Goal: Task Accomplishment & Management: Use online tool/utility

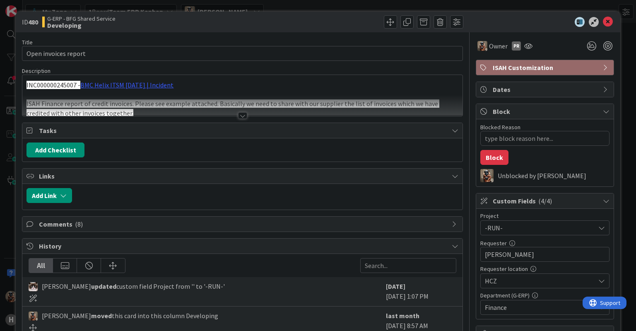
click at [497, 225] on span "-RUN-" at bounding box center [538, 228] width 106 height 12
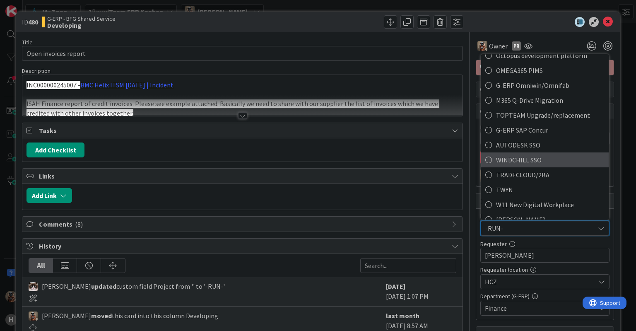
scroll to position [527, 0]
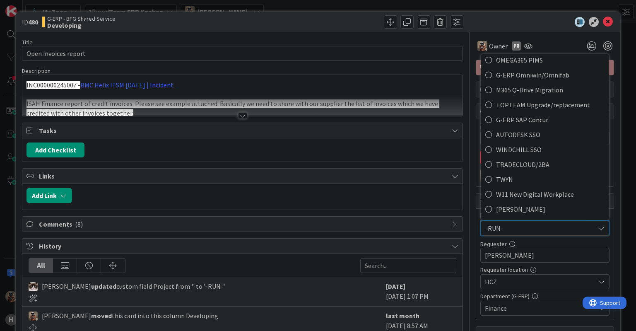
click at [367, 182] on div "Links" at bounding box center [242, 176] width 440 height 15
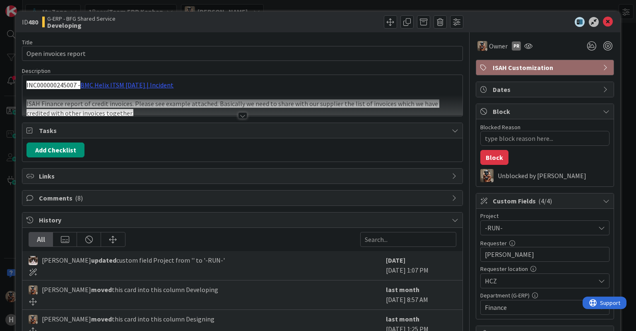
click at [367, 182] on div "Links" at bounding box center [242, 176] width 440 height 15
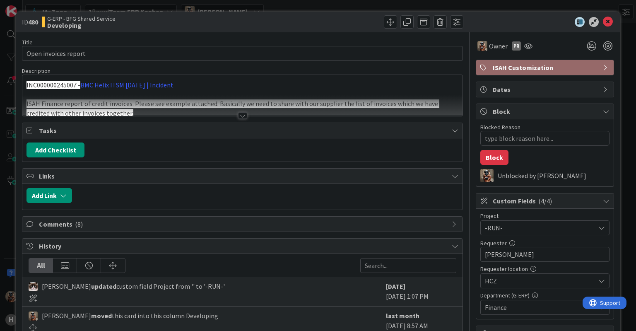
click at [367, 182] on div "Links" at bounding box center [242, 176] width 440 height 15
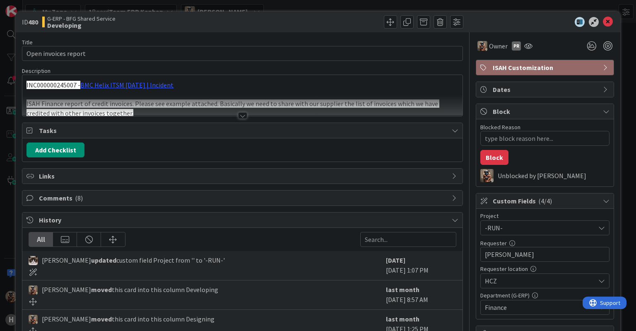
click at [380, 147] on div "Add Checklist" at bounding box center [243, 150] width 432 height 15
click at [388, 135] on div "Tasks" at bounding box center [242, 130] width 440 height 15
type textarea "x"
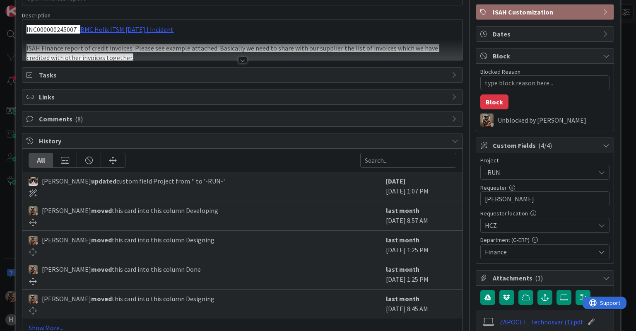
scroll to position [124, 0]
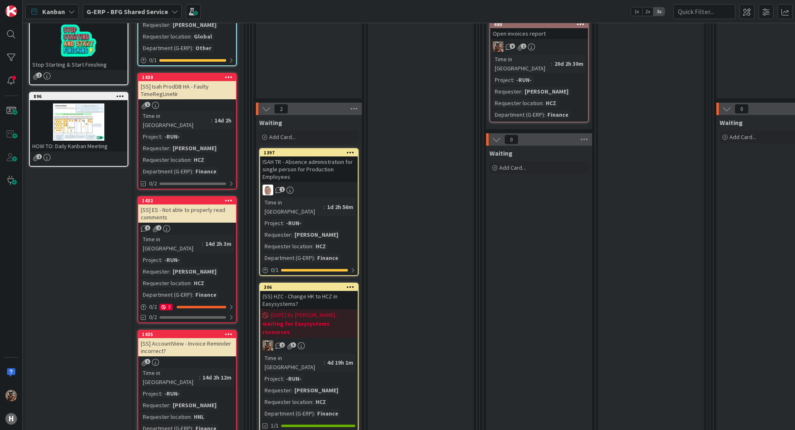
scroll to position [166, 0]
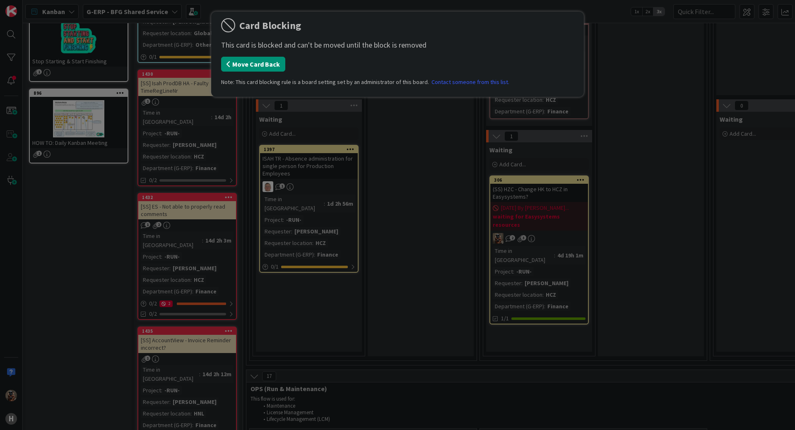
click at [225, 70] on button "Move Card Back" at bounding box center [253, 64] width 64 height 15
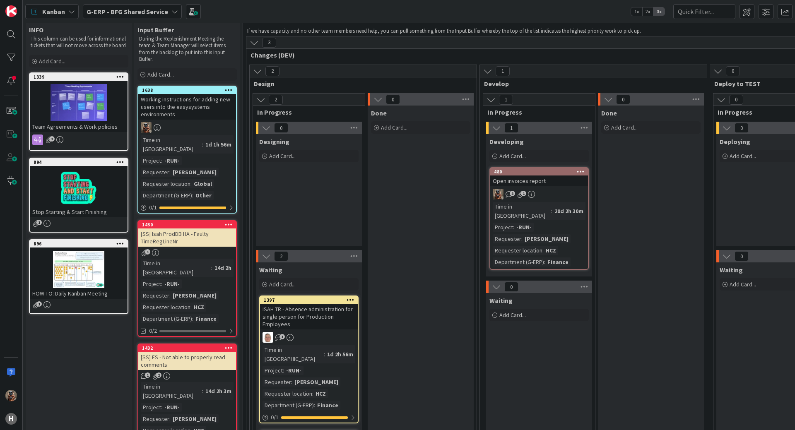
scroll to position [0, 0]
